Goal: Information Seeking & Learning: Learn about a topic

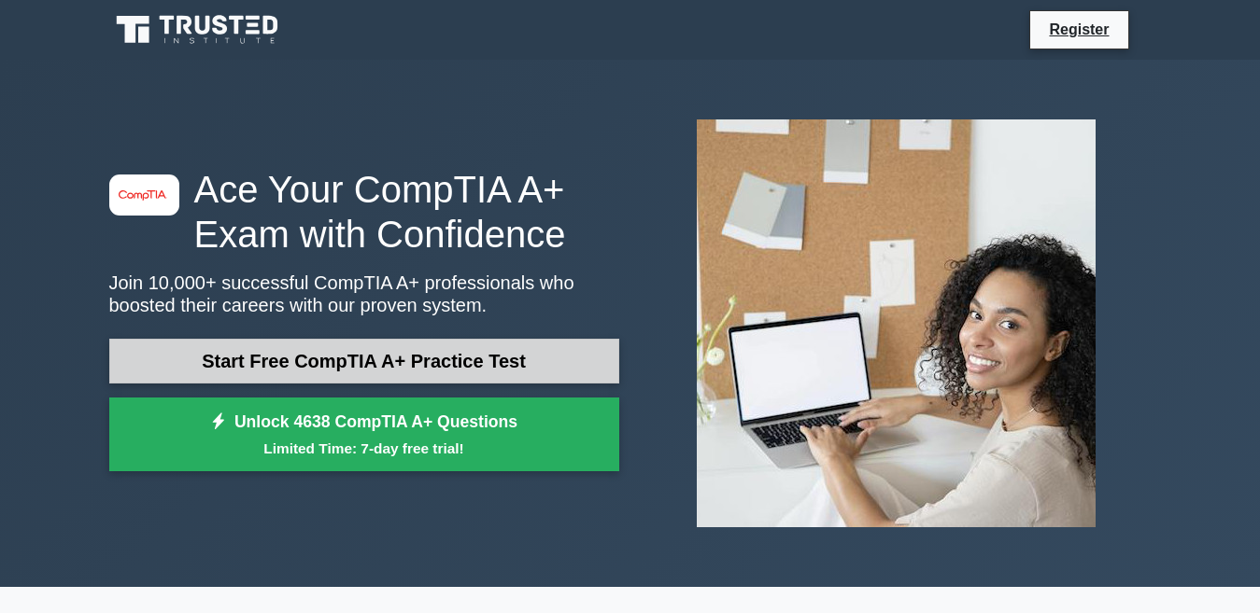
click at [438, 364] on link "Start Free CompTIA A+ Practice Test" at bounding box center [364, 361] width 510 height 45
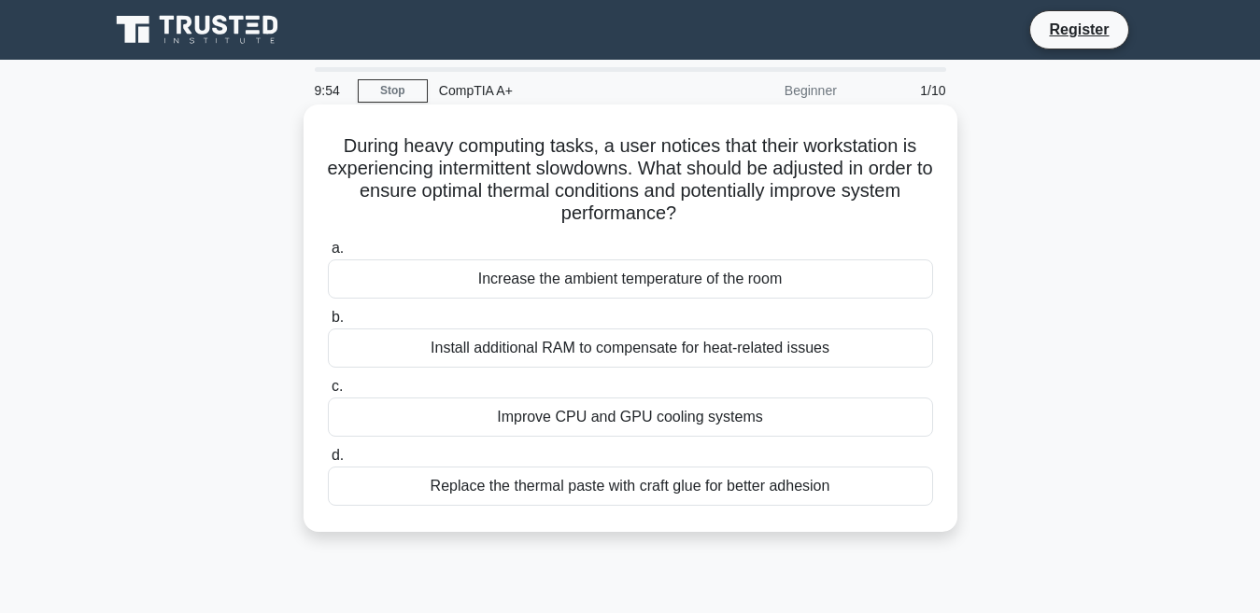
click at [554, 263] on div "Increase the ambient temperature of the room" at bounding box center [630, 279] width 605 height 39
click at [328, 255] on input "a. Increase the ambient temperature of the room" at bounding box center [328, 249] width 0 height 12
